Goal: Information Seeking & Learning: Learn about a topic

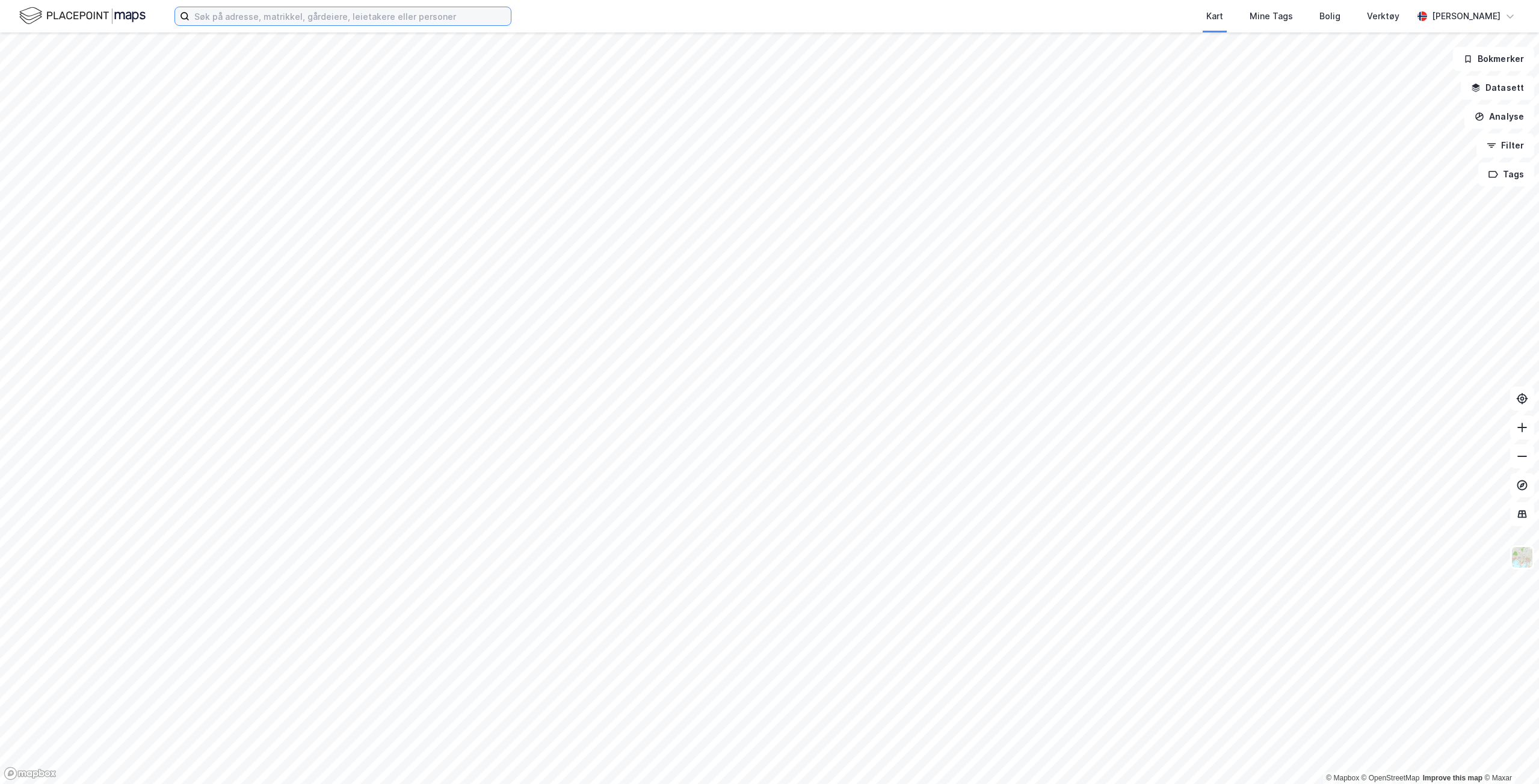
click at [328, 19] on input at bounding box center [350, 16] width 321 height 18
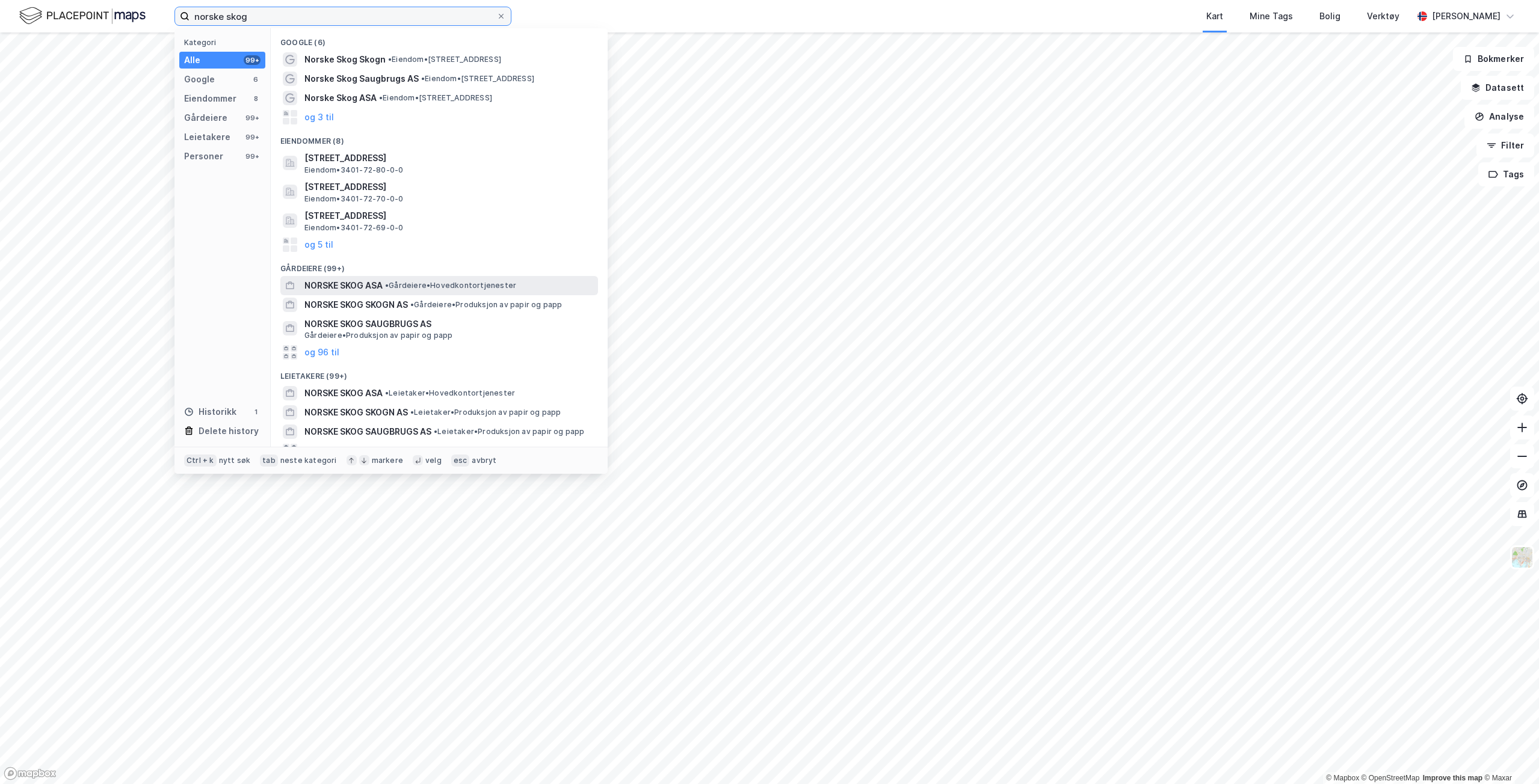
type input "norske skog"
click at [346, 287] on span "NORSKE SKOG ASA" at bounding box center [343, 285] width 78 height 14
